Goal: Transaction & Acquisition: Purchase product/service

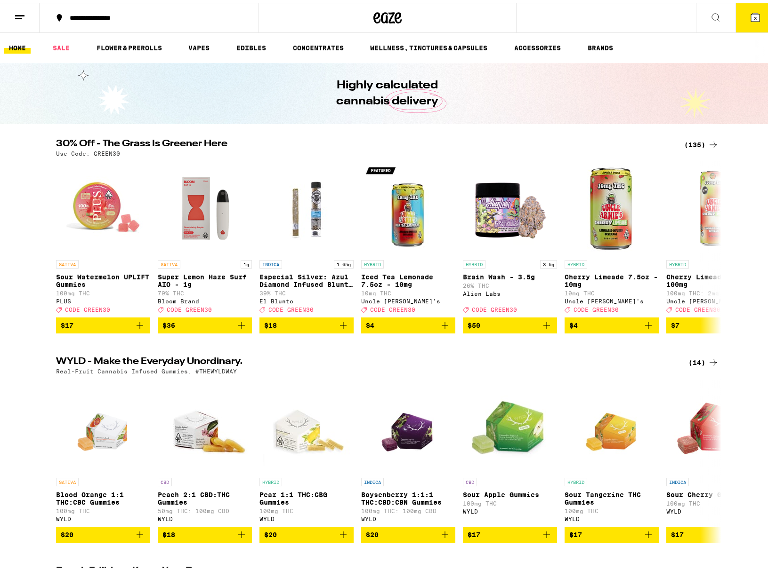
click at [751, 18] on icon at bounding box center [755, 14] width 8 height 8
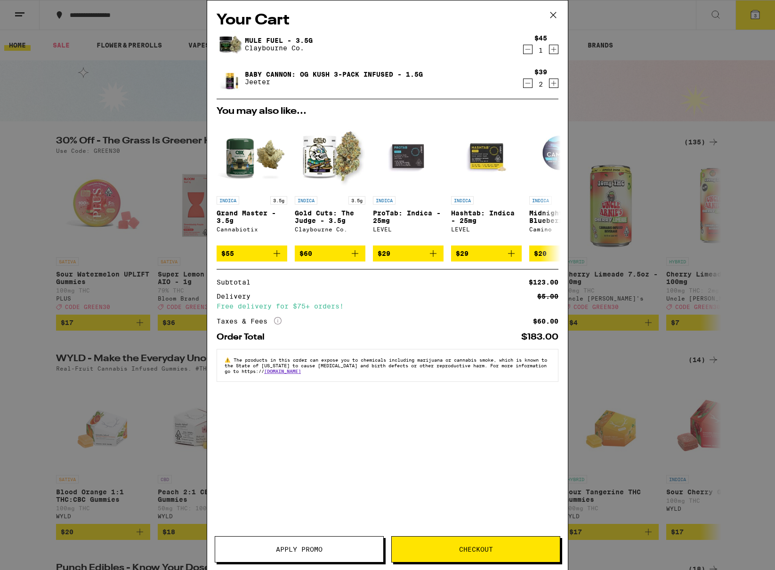
click at [651, 49] on div "Your Cart Mule Fuel - 3.5g [PERSON_NAME] Co. $45 1 Baby [PERSON_NAME]: OG Kush …" at bounding box center [387, 285] width 775 height 570
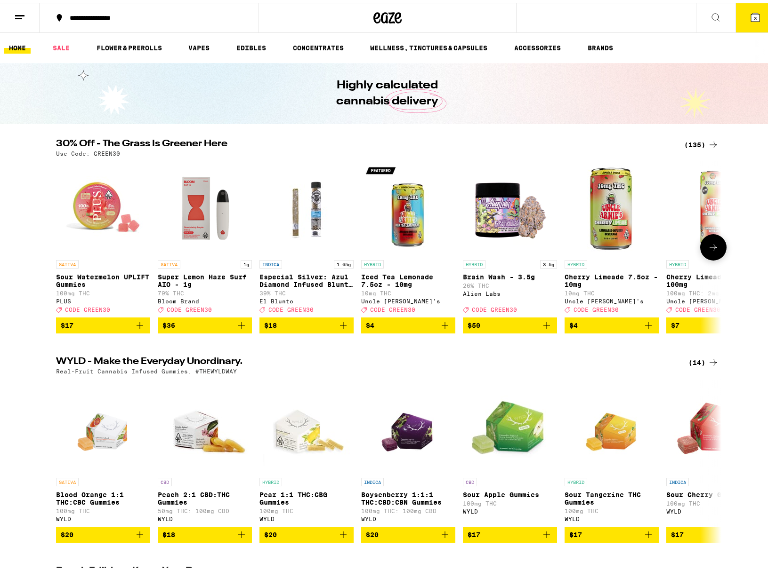
click at [717, 243] on button at bounding box center [713, 245] width 26 height 26
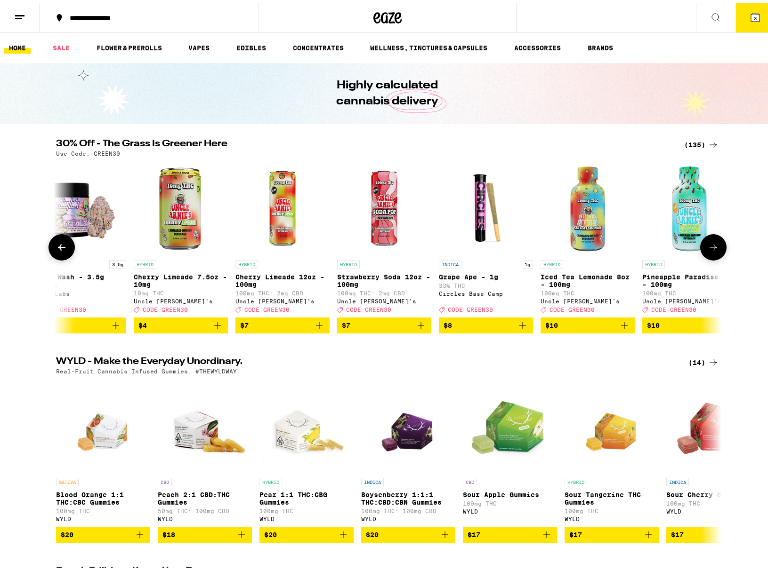
click at [717, 243] on button at bounding box center [713, 245] width 26 height 26
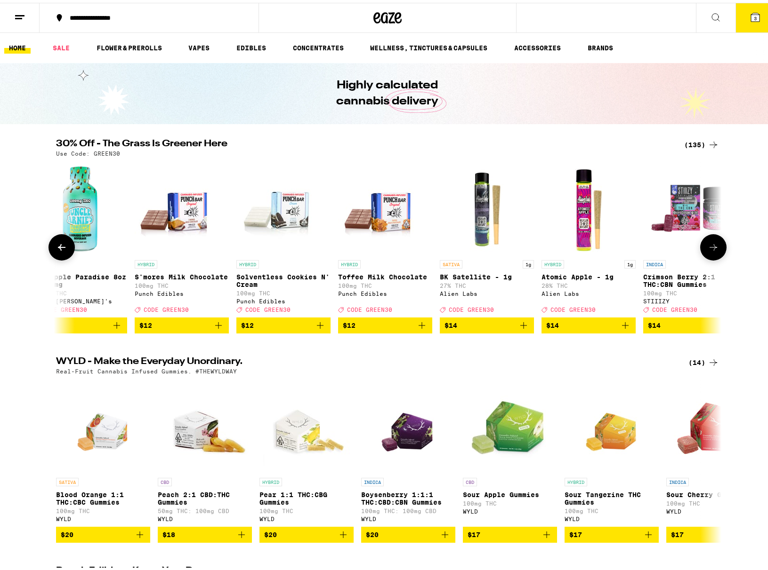
click at [717, 243] on button at bounding box center [713, 245] width 26 height 26
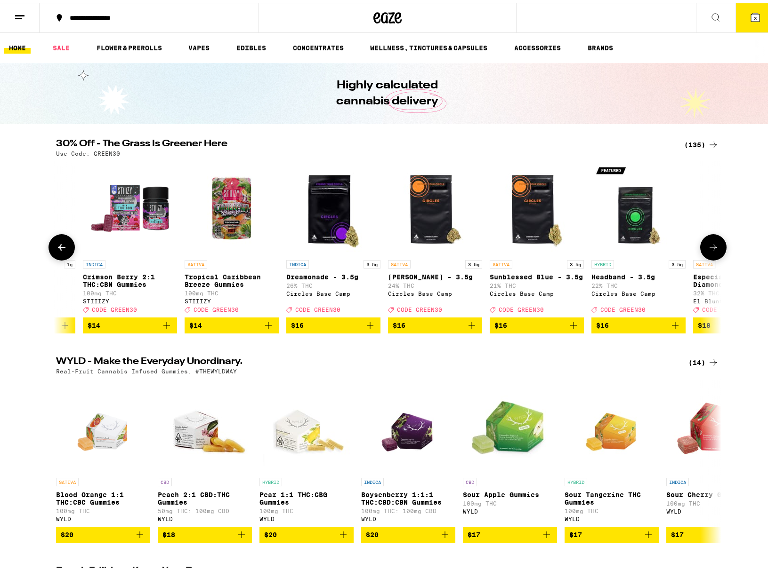
click at [716, 243] on button at bounding box center [713, 245] width 26 height 26
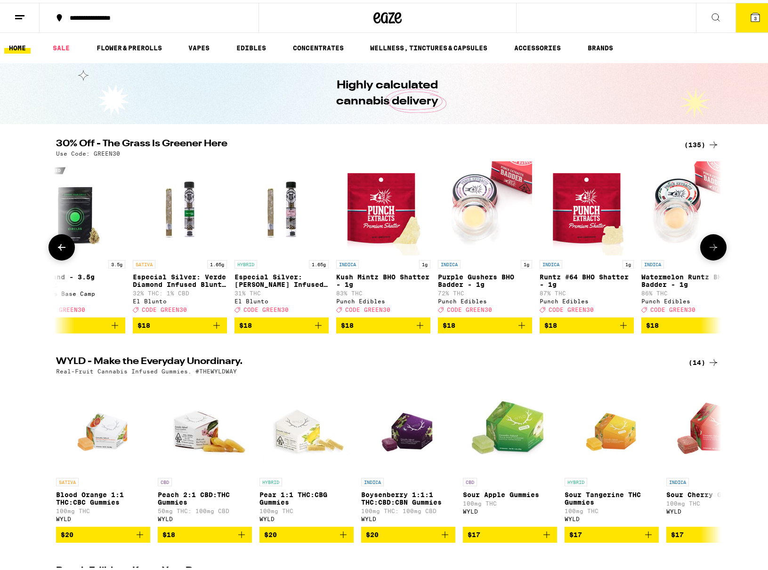
click at [716, 243] on button at bounding box center [713, 245] width 26 height 26
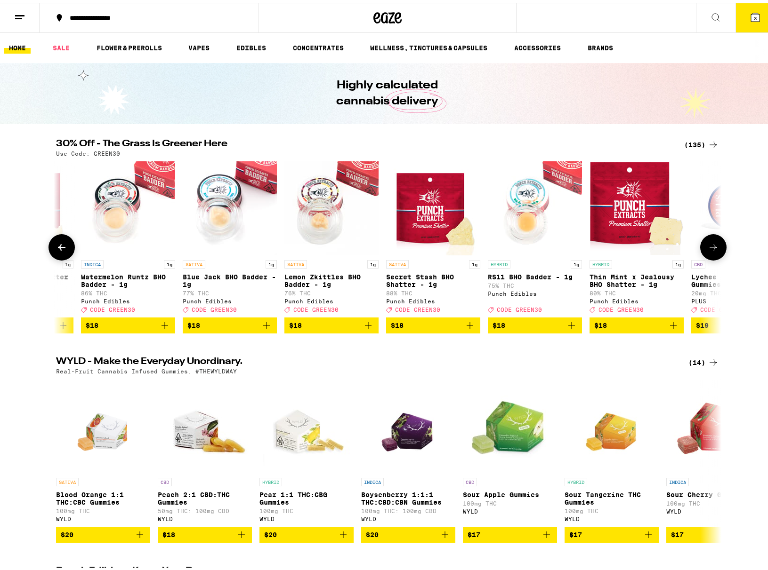
click at [716, 243] on button at bounding box center [713, 245] width 26 height 26
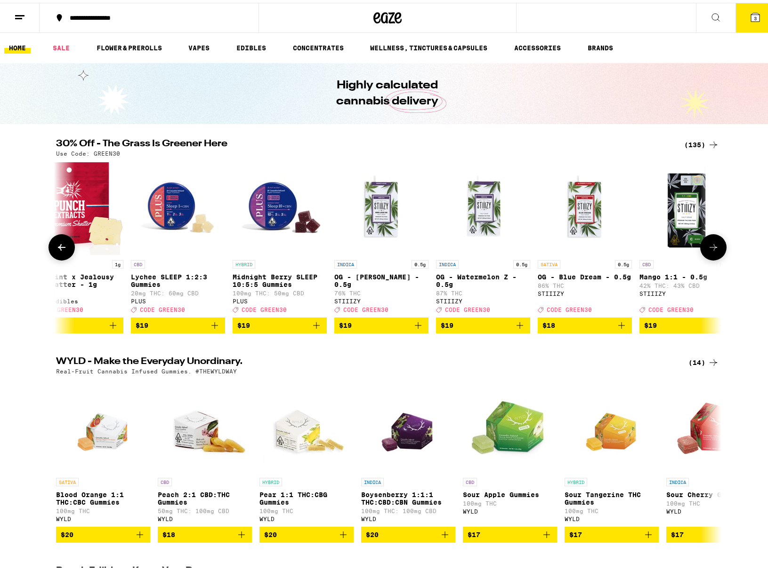
click at [716, 243] on button at bounding box center [713, 245] width 26 height 26
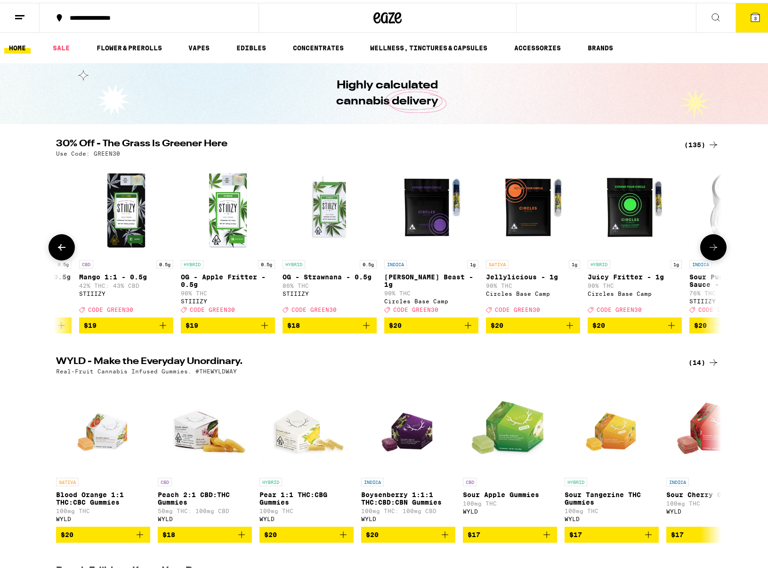
click at [716, 243] on button at bounding box center [713, 245] width 26 height 26
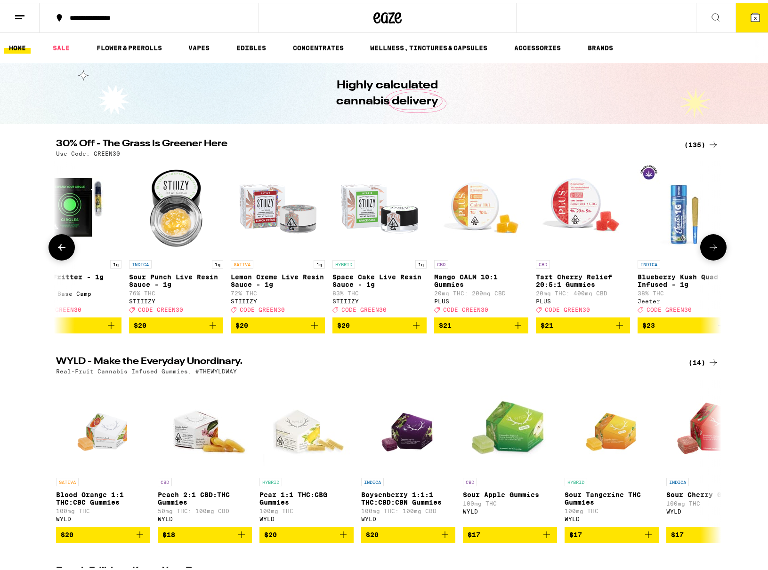
click at [716, 243] on button at bounding box center [713, 245] width 26 height 26
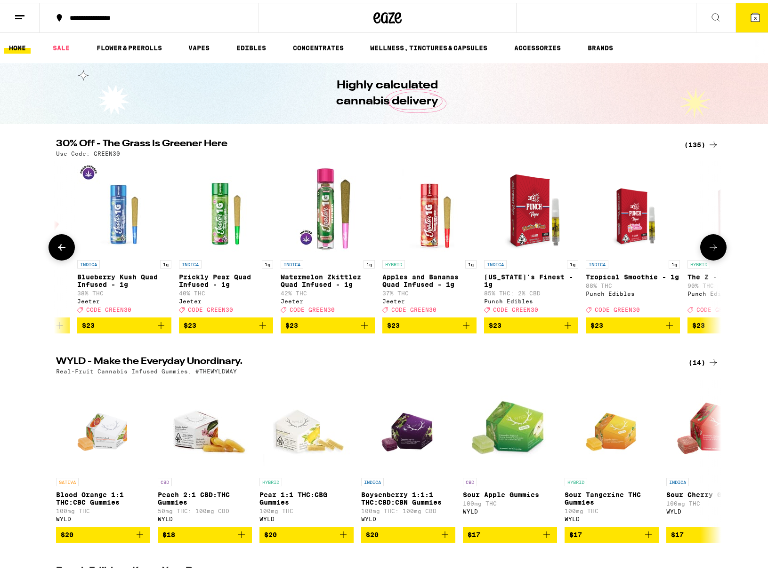
click at [716, 243] on button at bounding box center [713, 245] width 26 height 26
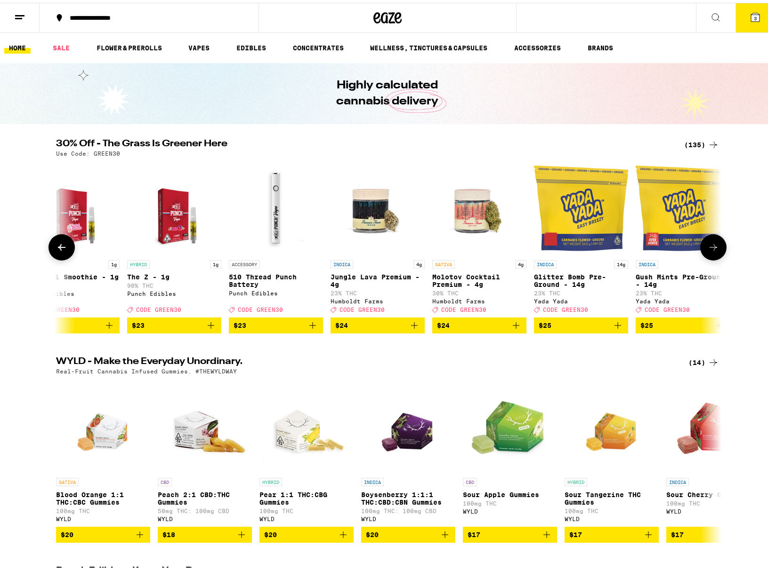
click at [716, 243] on button at bounding box center [713, 245] width 26 height 26
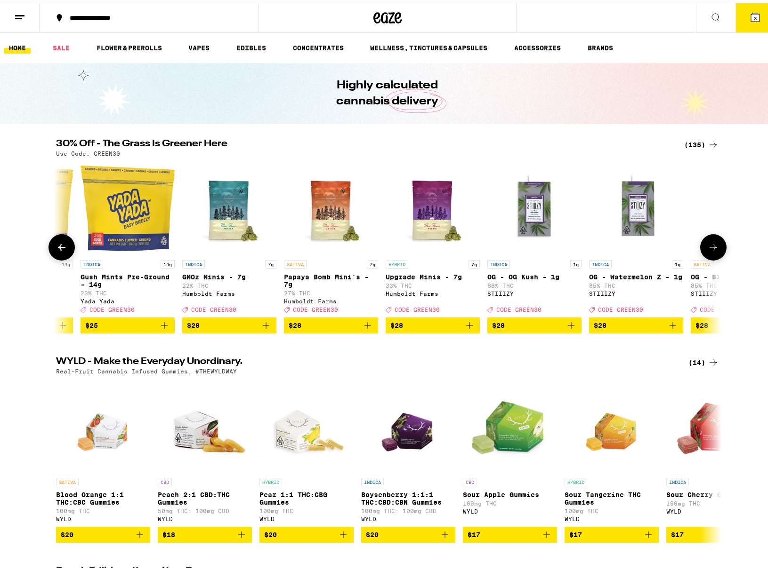
scroll to position [0, 6080]
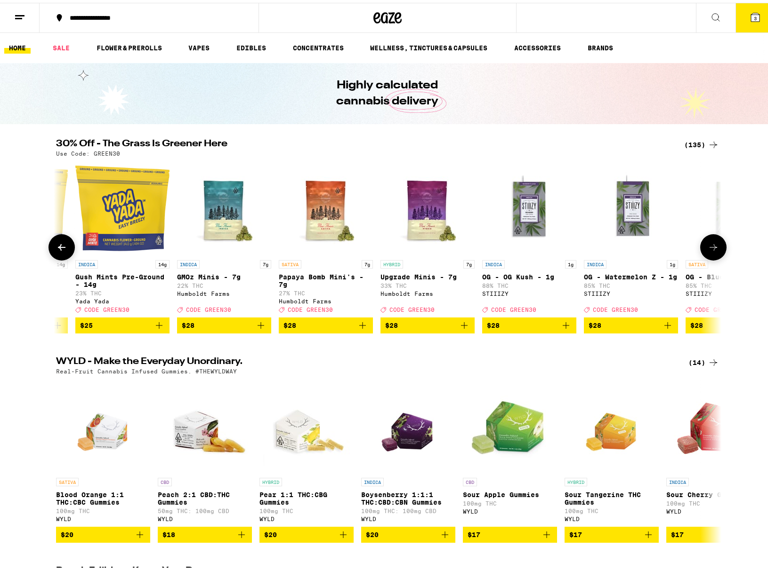
click at [61, 248] on icon at bounding box center [62, 244] width 8 height 7
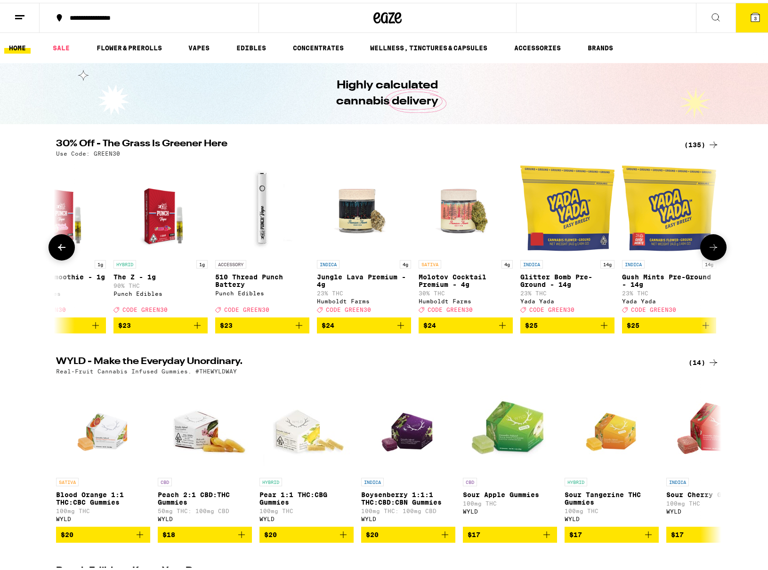
scroll to position [0, 5520]
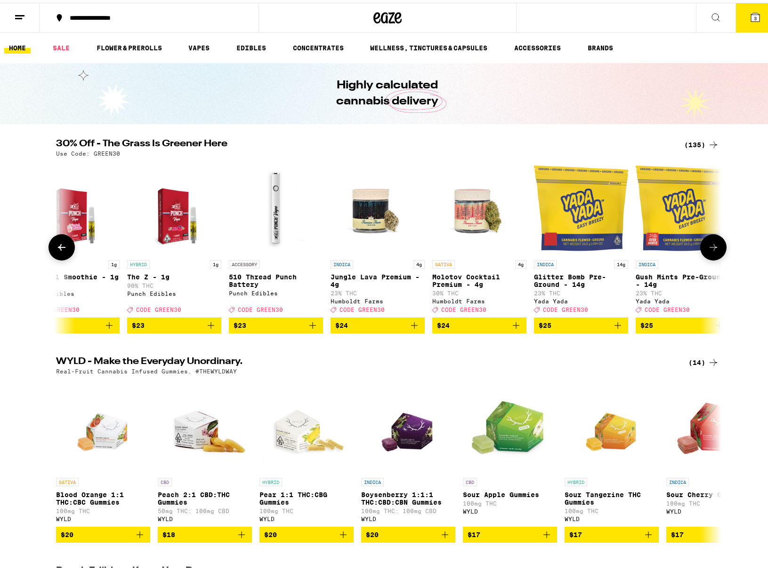
click at [711, 256] on button at bounding box center [713, 245] width 26 height 26
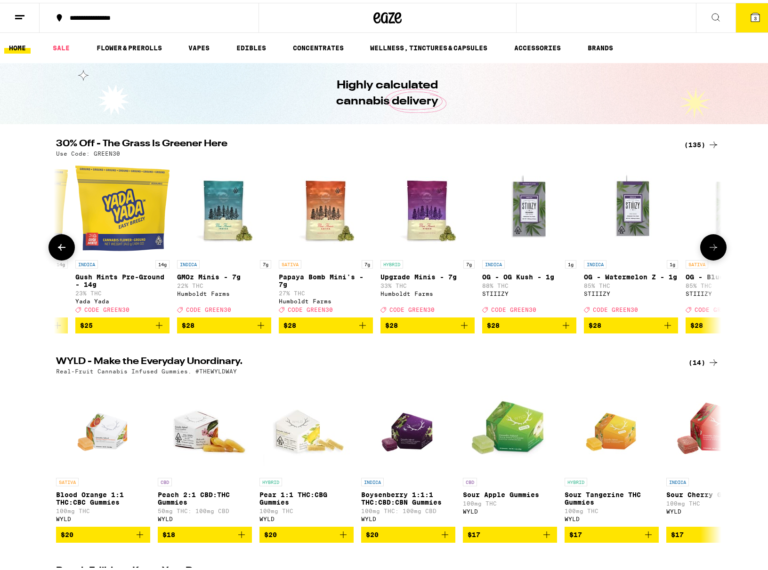
click at [711, 256] on button at bounding box center [713, 245] width 26 height 26
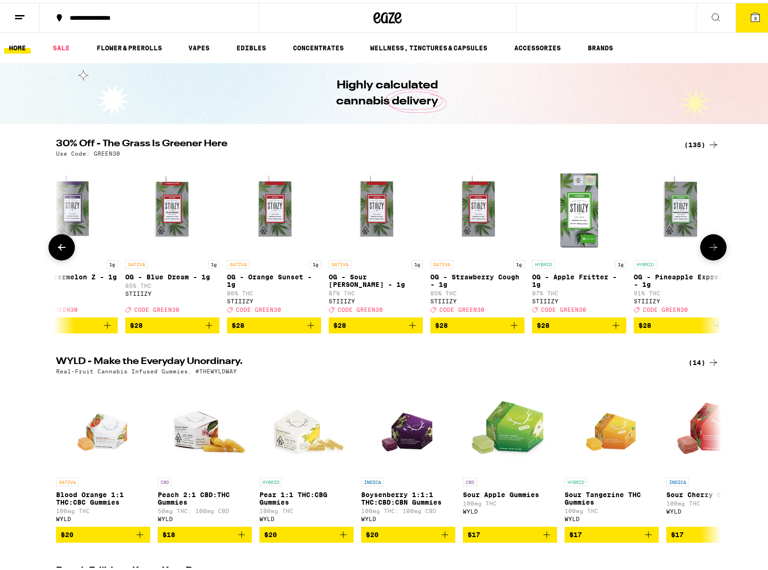
click at [711, 255] on button at bounding box center [713, 245] width 26 height 26
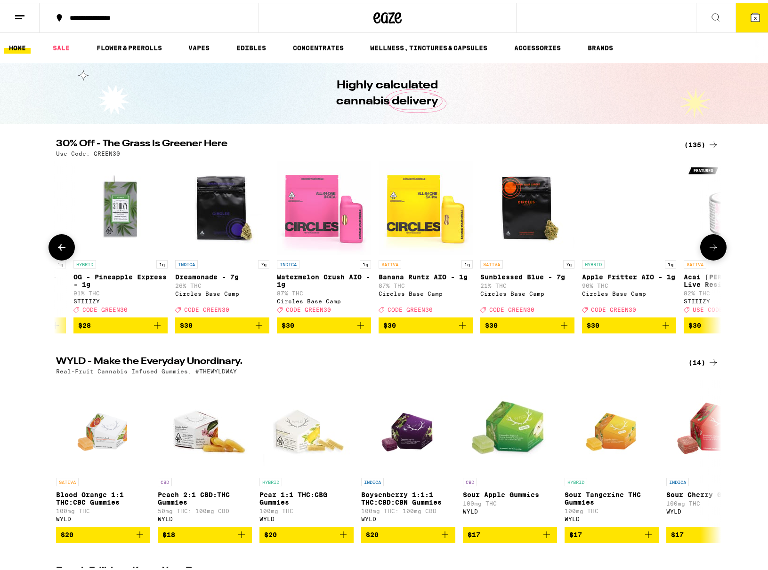
click at [711, 255] on button at bounding box center [713, 245] width 26 height 26
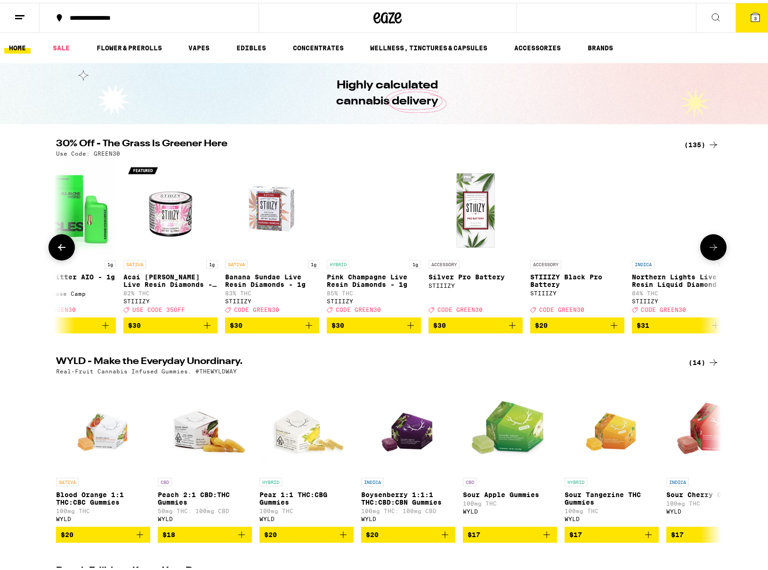
click at [711, 255] on button at bounding box center [713, 245] width 26 height 26
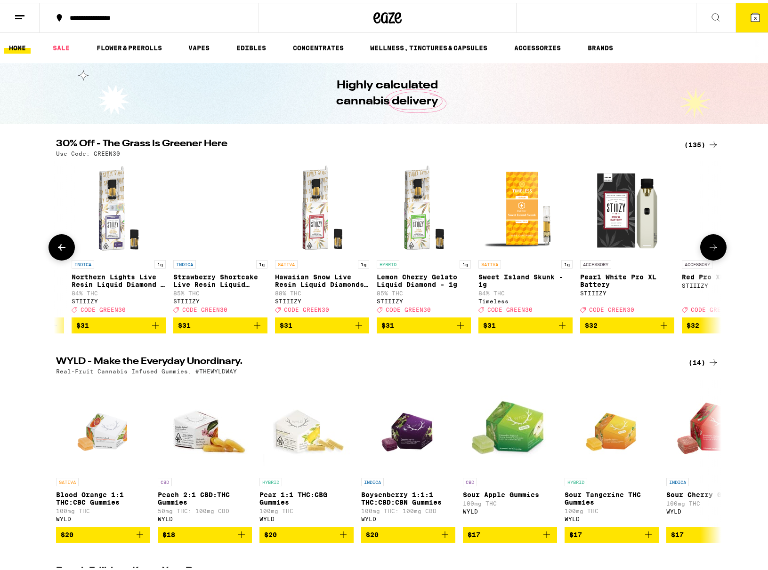
click at [711, 255] on button at bounding box center [713, 245] width 26 height 26
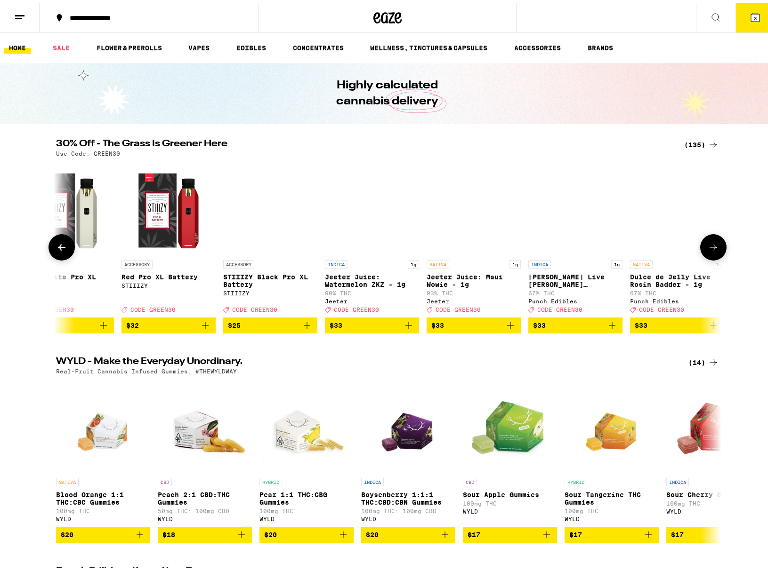
click at [711, 250] on icon at bounding box center [712, 244] width 11 height 11
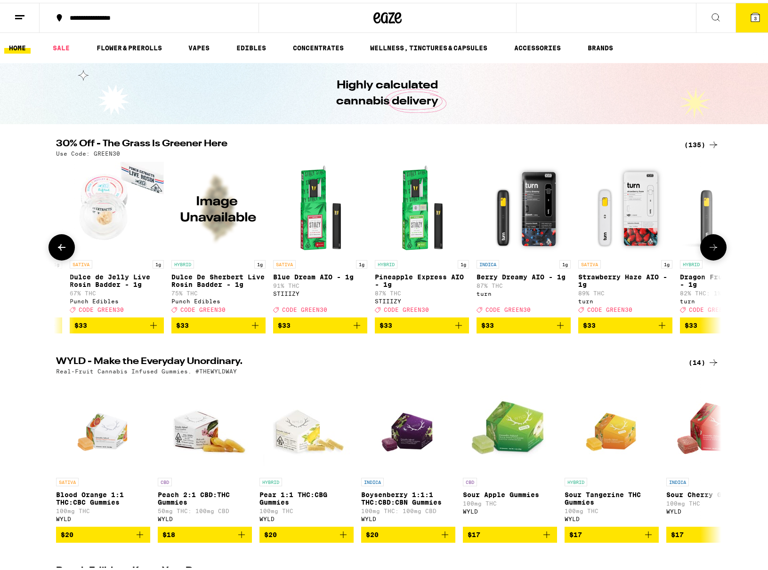
click at [711, 250] on icon at bounding box center [712, 244] width 11 height 11
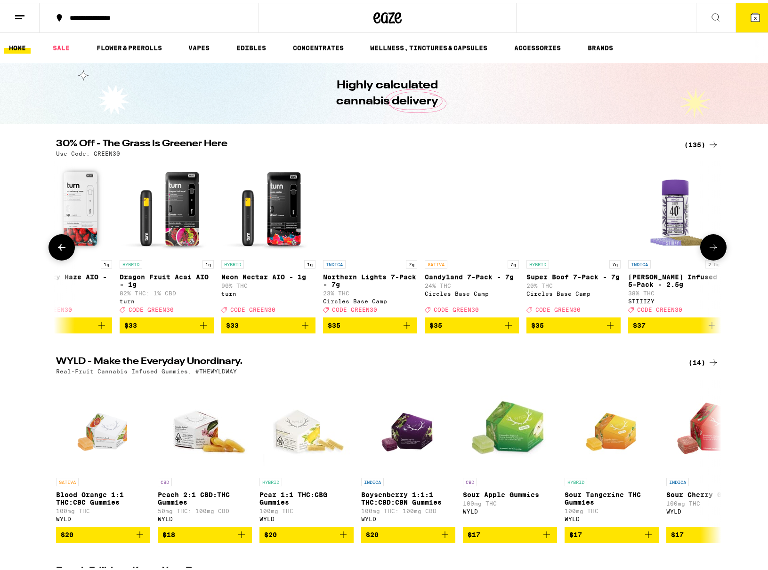
click at [711, 250] on icon at bounding box center [712, 244] width 11 height 11
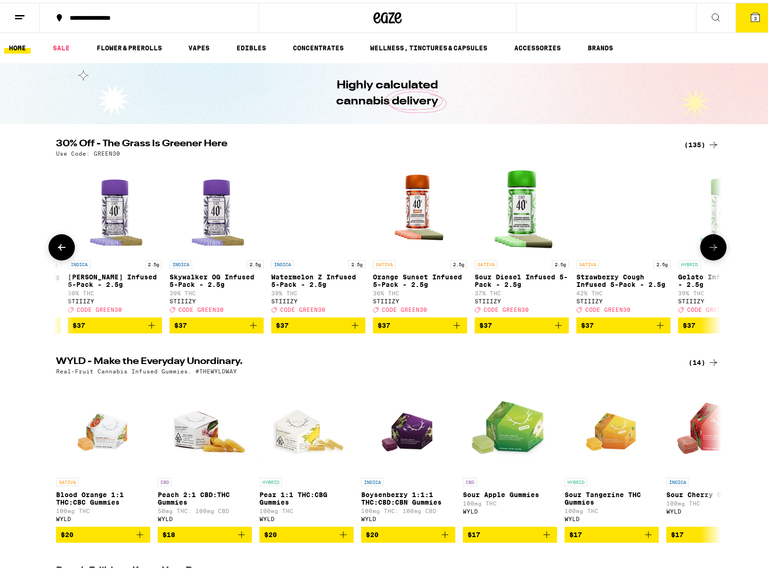
click at [711, 250] on icon at bounding box center [712, 244] width 11 height 11
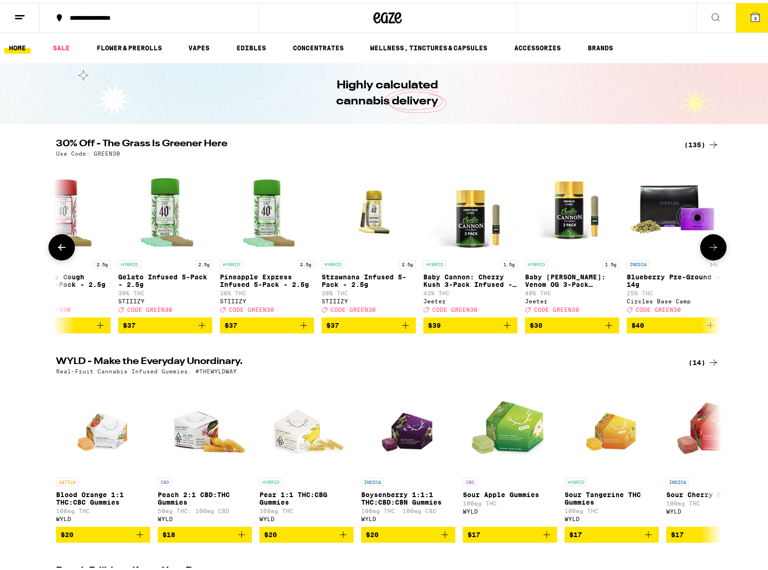
scroll to position [0, 11120]
click at [711, 250] on icon at bounding box center [712, 244] width 11 height 11
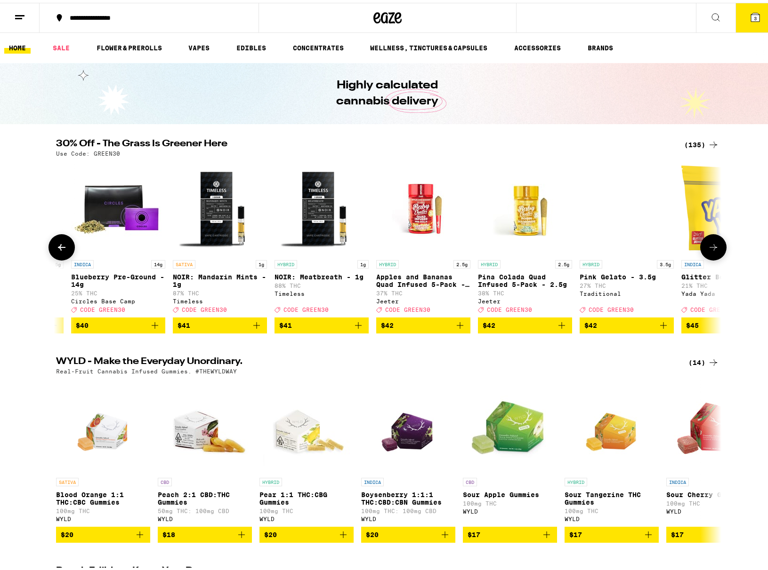
scroll to position [0, 11680]
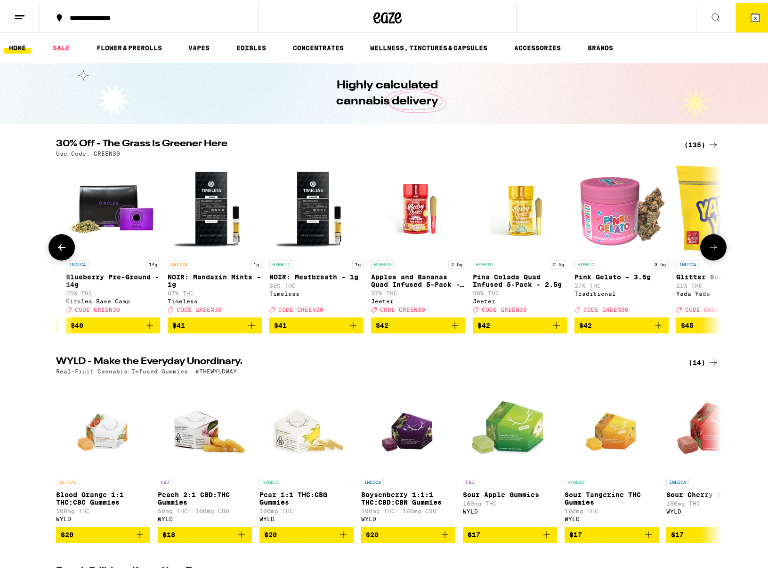
click at [711, 250] on icon at bounding box center [712, 244] width 11 height 11
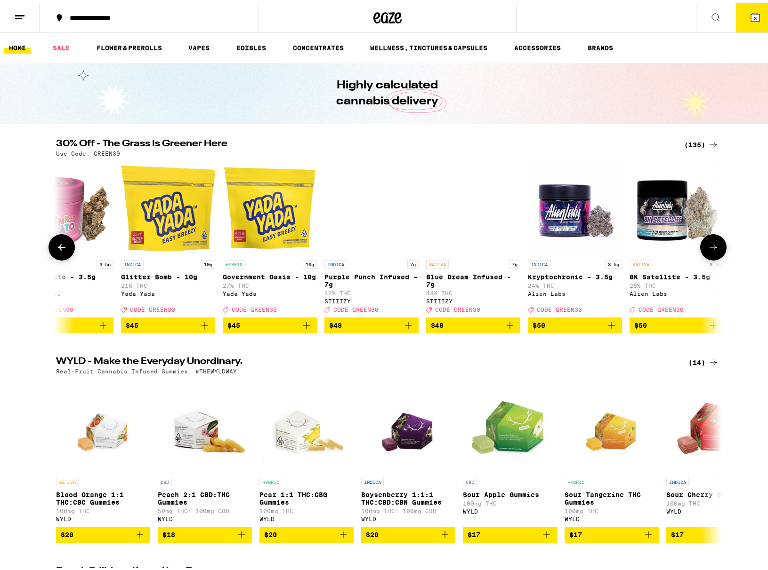
scroll to position [0, 12240]
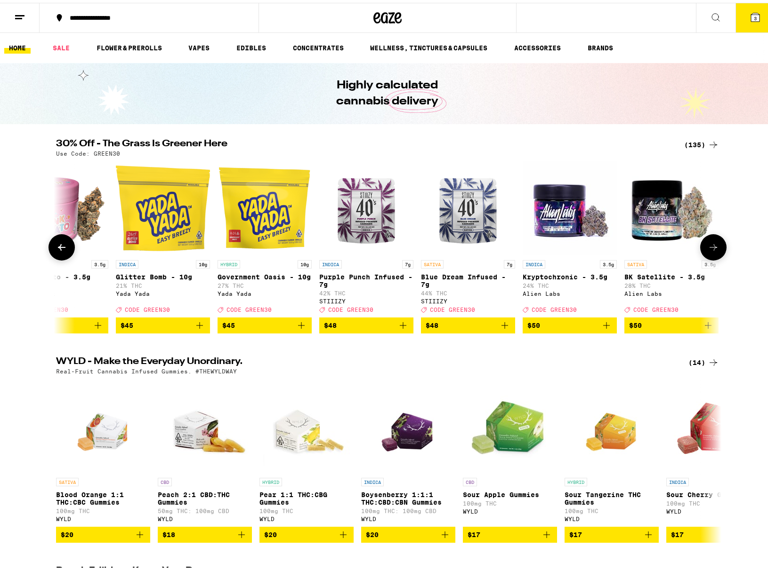
click at [711, 250] on icon at bounding box center [712, 244] width 11 height 11
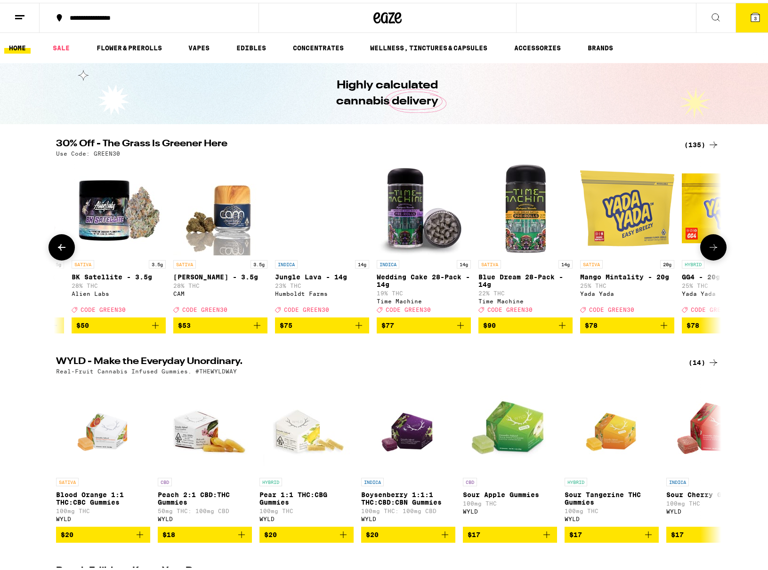
scroll to position [0, 12800]
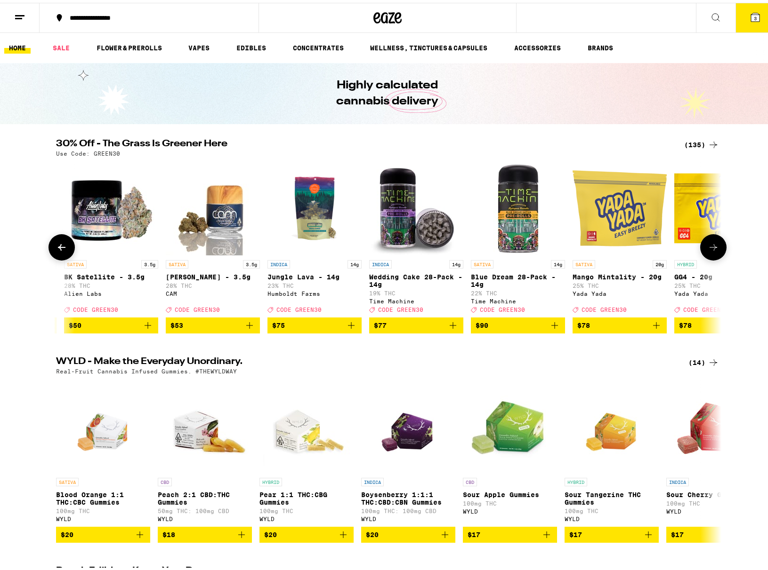
click at [711, 250] on icon at bounding box center [712, 244] width 11 height 11
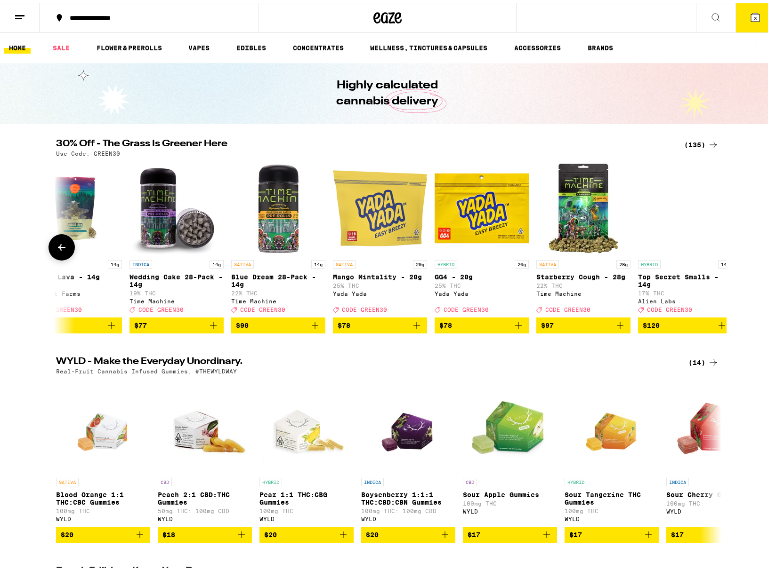
scroll to position [0, 13060]
